Goal: Find specific page/section: Find specific page/section

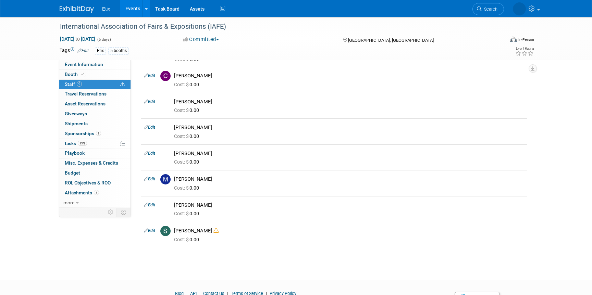
click at [140, 7] on link "Events" at bounding box center [132, 8] width 25 height 17
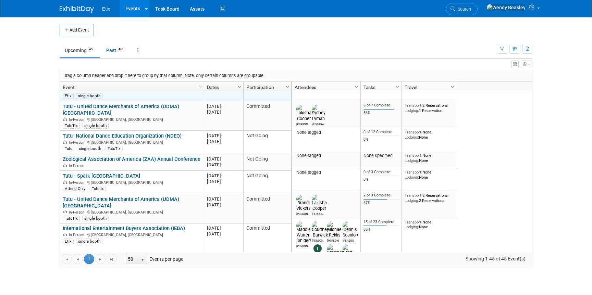
scroll to position [24, 0]
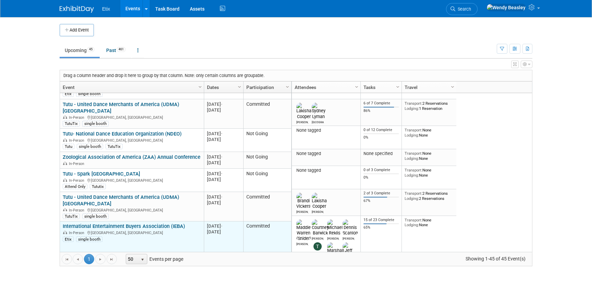
click at [112, 223] on link "International Entertainment Buyers Association (IEBA)" at bounding box center [124, 226] width 122 height 6
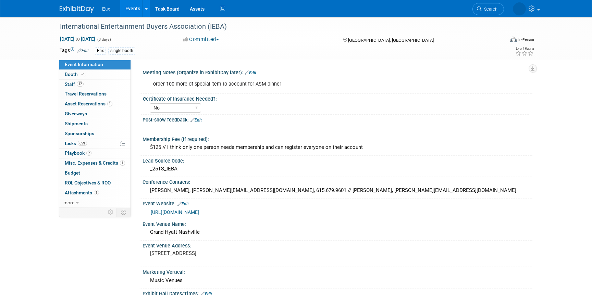
select select "No"
click at [82, 83] on span "12" at bounding box center [80, 84] width 7 height 5
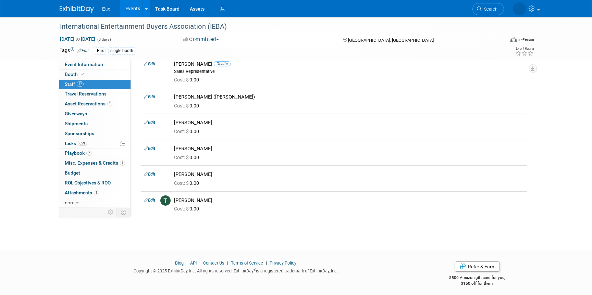
scroll to position [212, 0]
